Goal: Check status: Check status

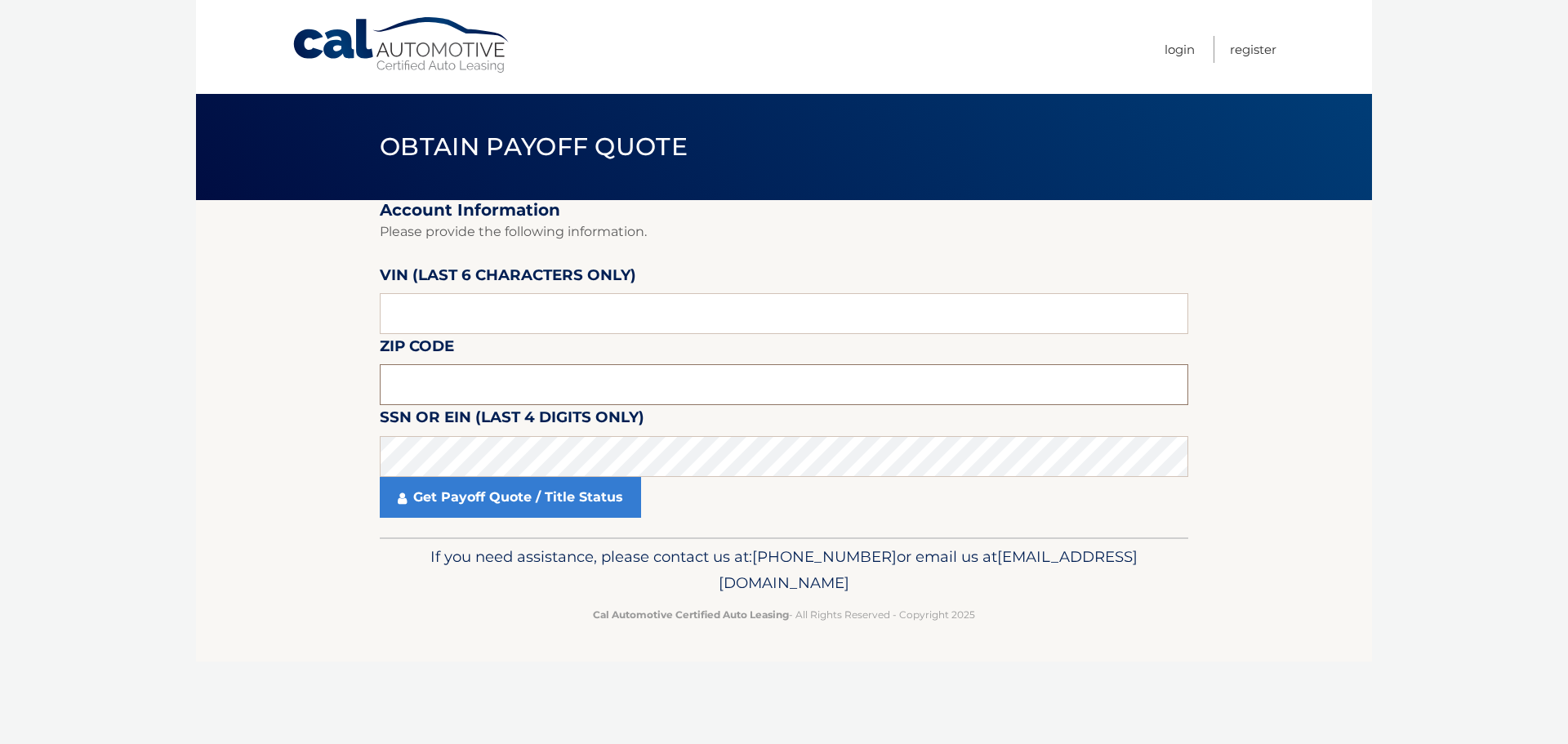
click at [549, 372] on input "text" at bounding box center [784, 384] width 809 height 41
type input "10701"
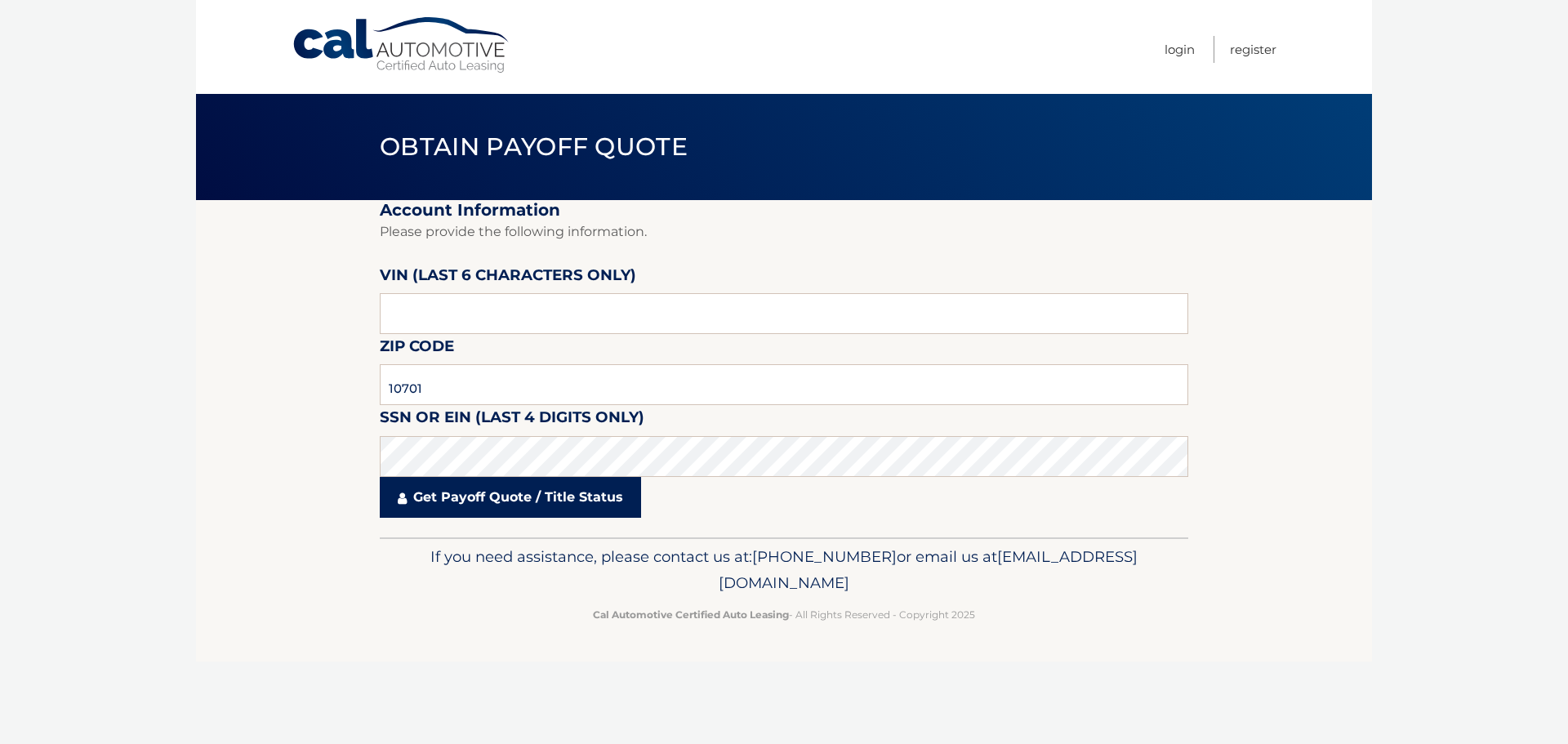
click at [605, 514] on link "Get Payoff Quote / Title Status" at bounding box center [510, 497] width 262 height 41
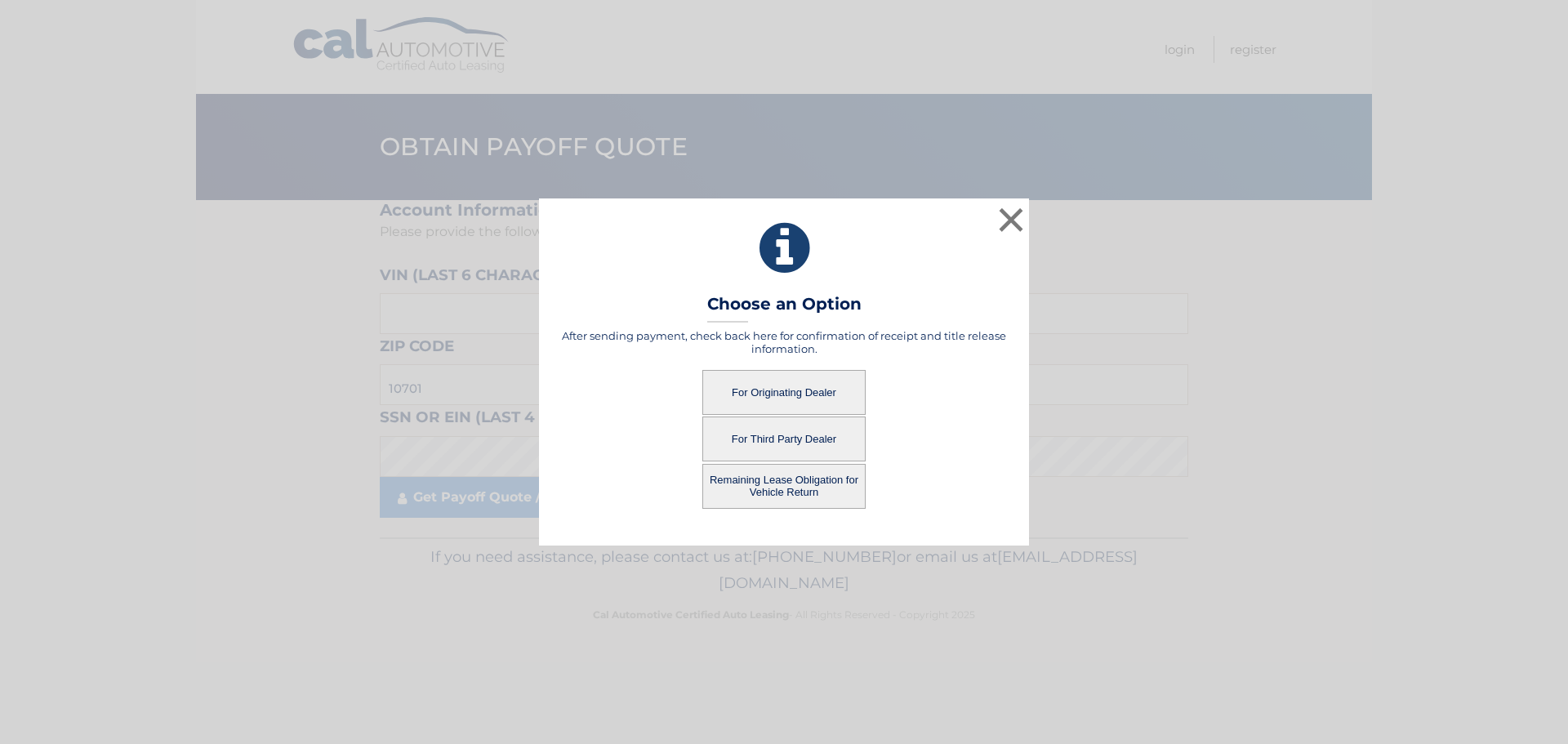
click at [798, 379] on button "For Originating Dealer" at bounding box center [784, 392] width 164 height 45
click at [769, 388] on button "For Originating Dealer" at bounding box center [784, 392] width 164 height 45
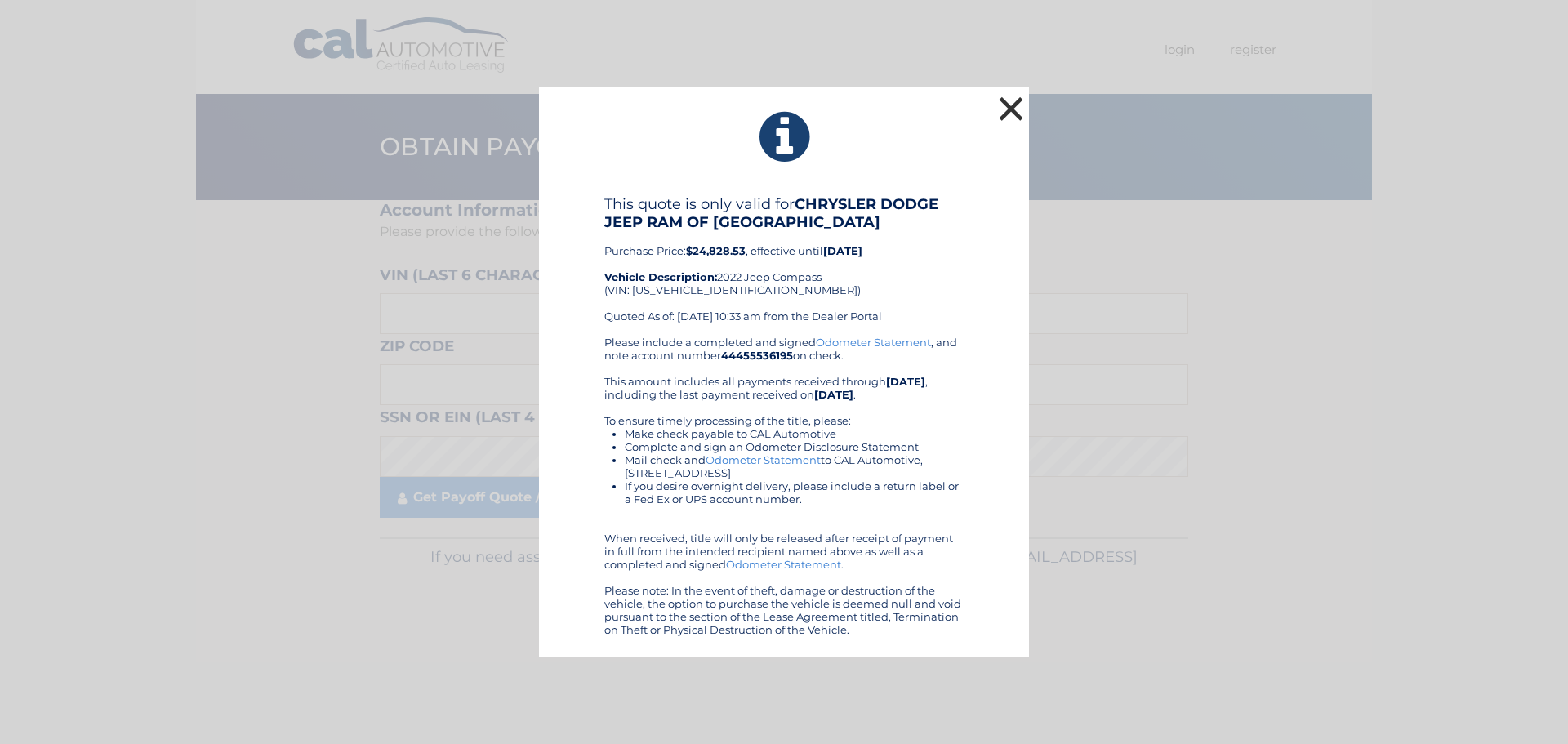
click at [1011, 107] on button "×" at bounding box center [1011, 108] width 32 height 32
